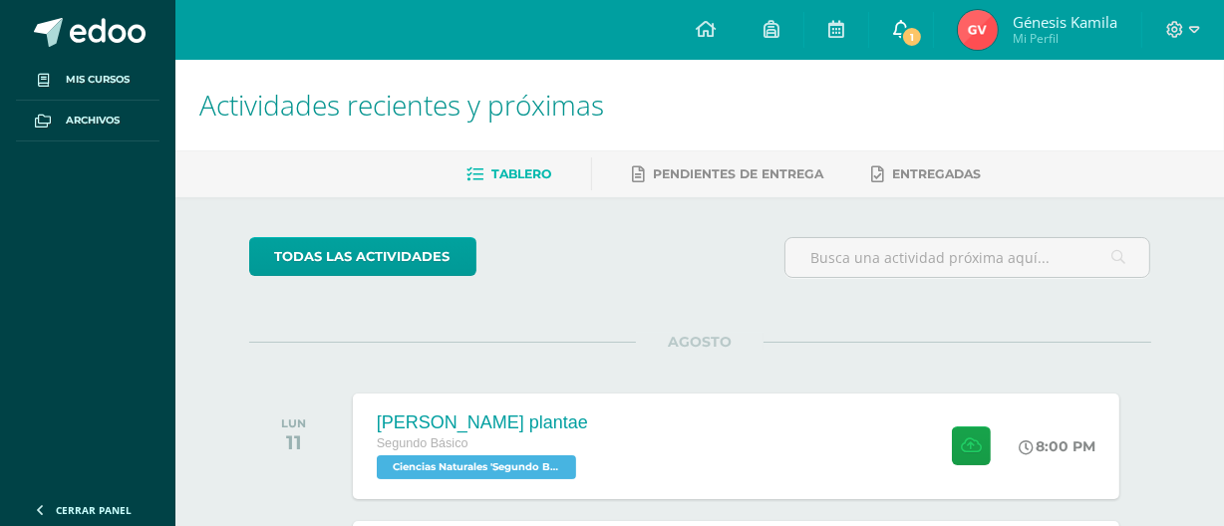
click at [897, 50] on link "1" at bounding box center [901, 30] width 64 height 60
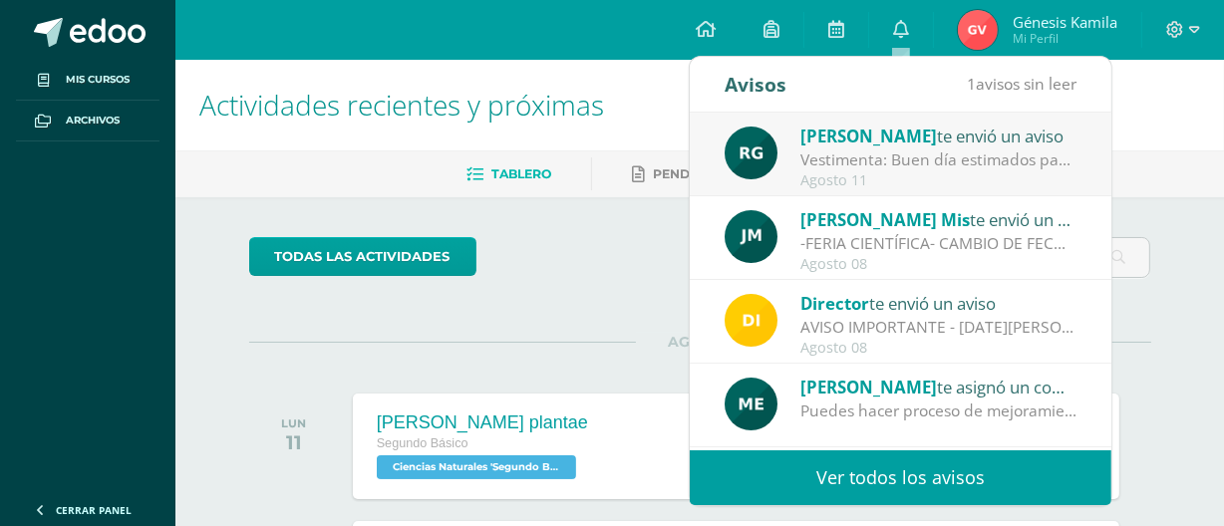
click at [900, 472] on link "Ver todos los avisos" at bounding box center [901, 478] width 422 height 55
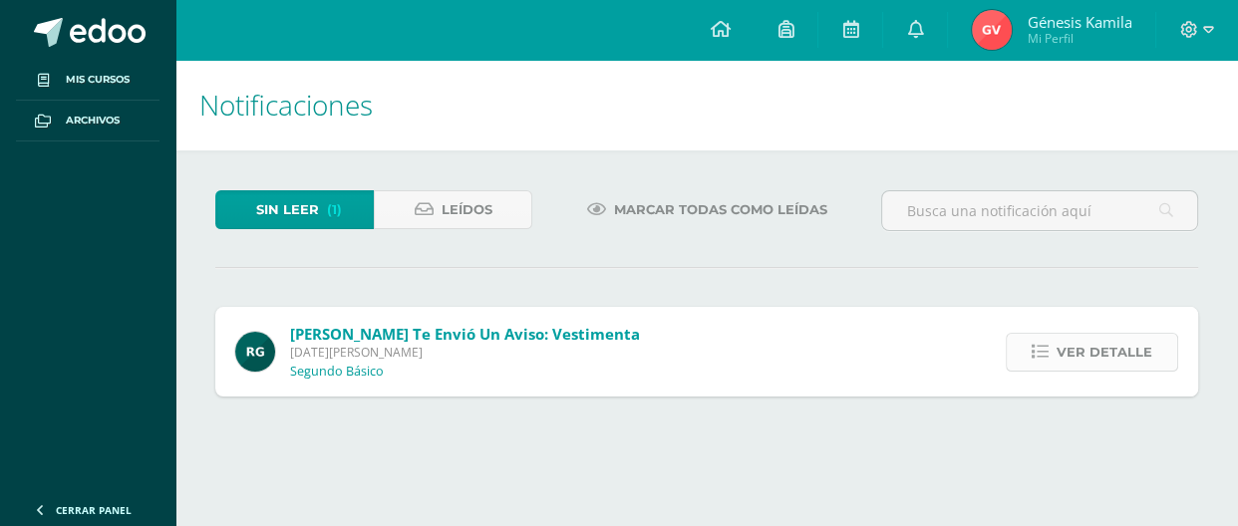
click at [1132, 361] on span "Ver detalle" at bounding box center [1105, 352] width 96 height 37
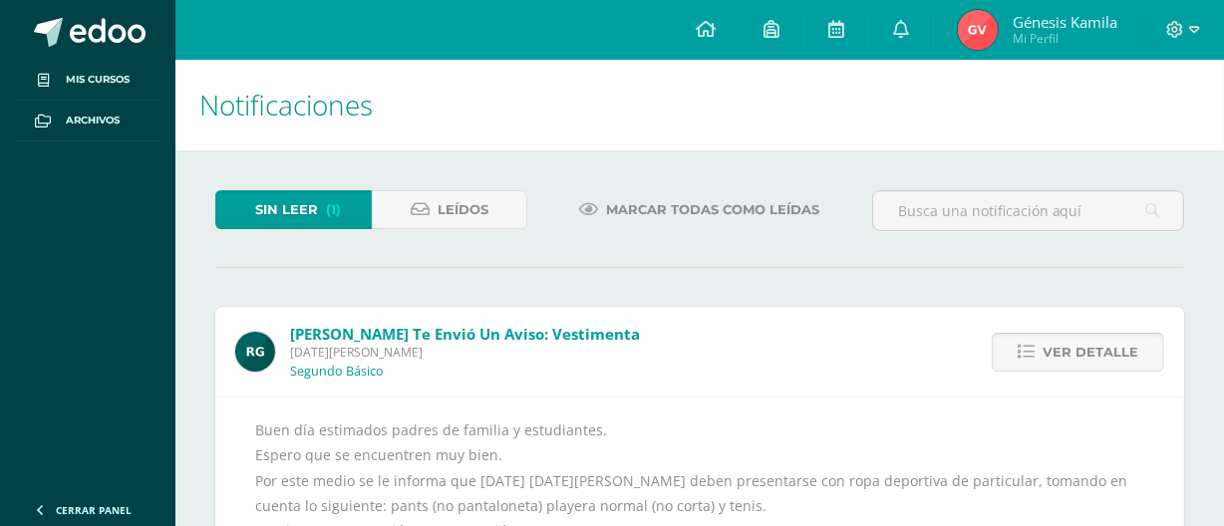
click at [1132, 361] on span "Ver detalle" at bounding box center [1091, 352] width 96 height 37
